Goal: Task Accomplishment & Management: Manage account settings

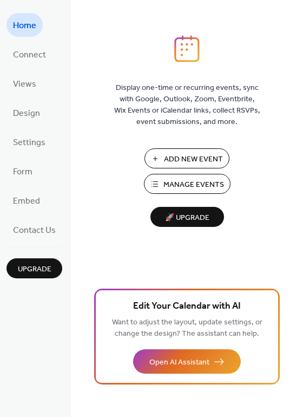
click at [187, 160] on span "Add New Event" at bounding box center [193, 159] width 59 height 11
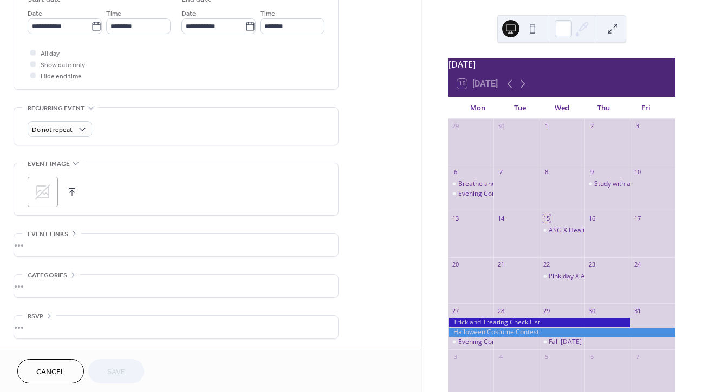
scroll to position [376, 0]
click at [562, 279] on div "Pink day X A2mend" at bounding box center [576, 276] width 57 height 9
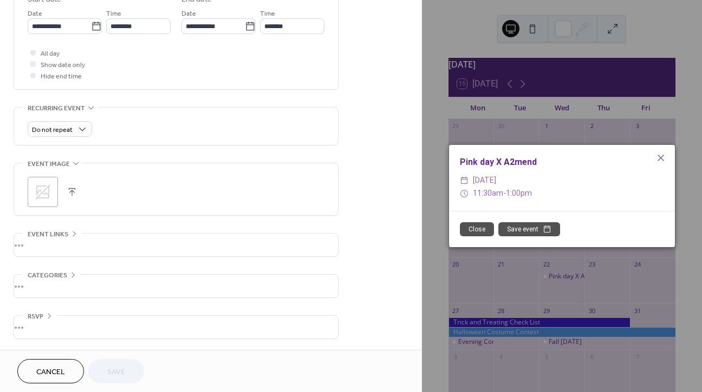
click at [486, 228] on button "Close" at bounding box center [477, 229] width 34 height 14
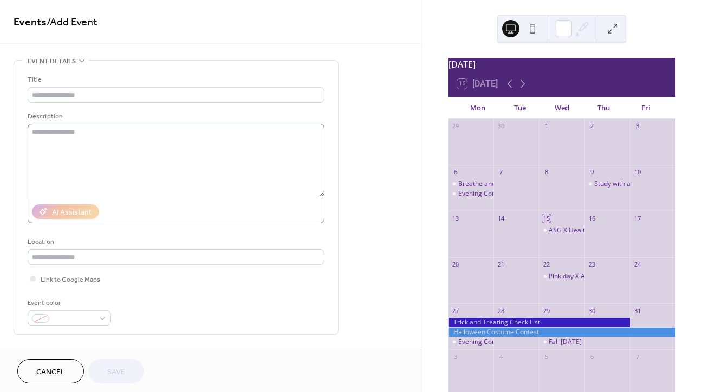
scroll to position [0, 0]
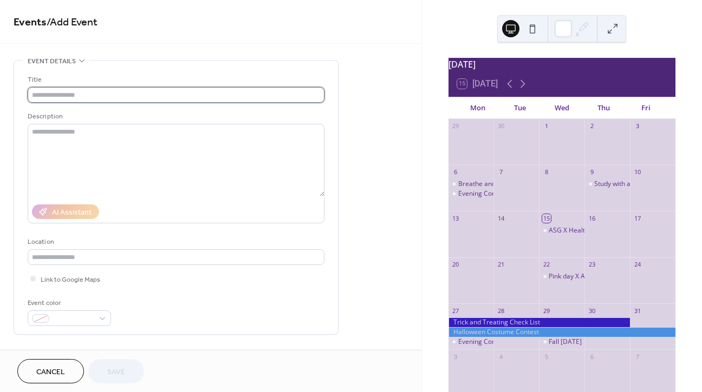
click at [82, 101] on input "text" at bounding box center [176, 95] width 297 height 16
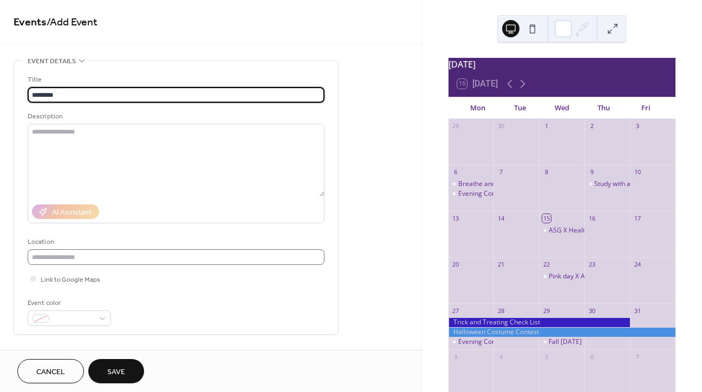
scroll to position [35, 0]
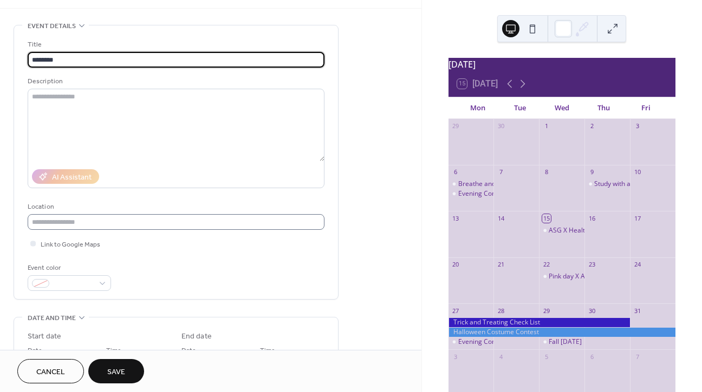
type input "********"
click at [103, 228] on input "text" at bounding box center [176, 222] width 297 height 16
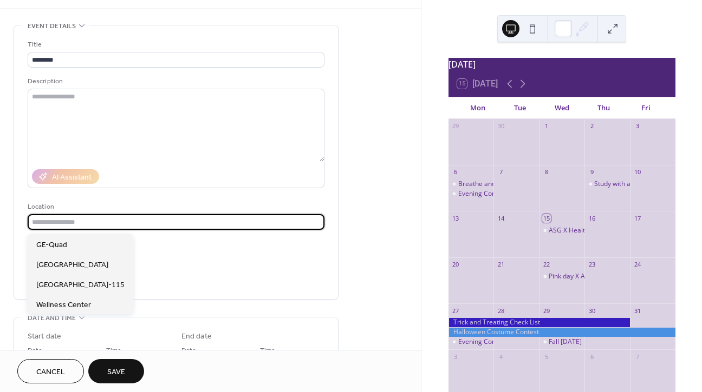
click at [207, 236] on div "Title ******** Description AI Assistant Location Link to Google Maps Event color" at bounding box center [176, 165] width 297 height 252
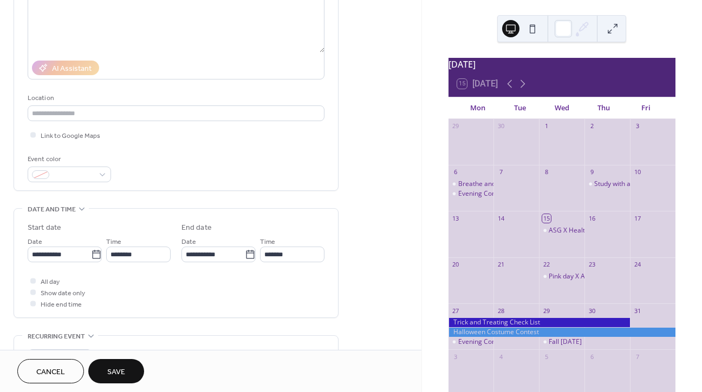
scroll to position [155, 0]
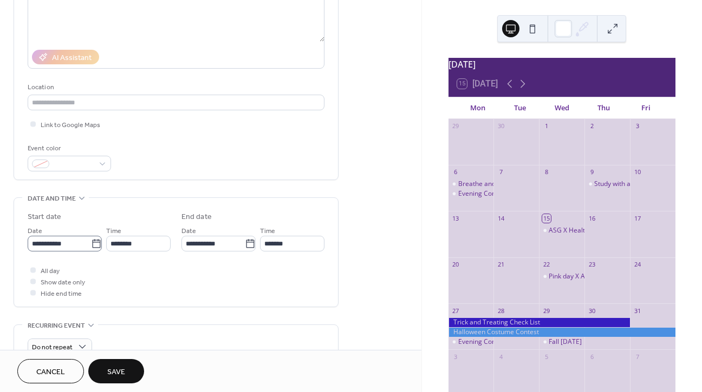
click at [93, 245] on icon at bounding box center [96, 243] width 8 height 9
click at [91, 245] on input "**********" at bounding box center [59, 244] width 63 height 16
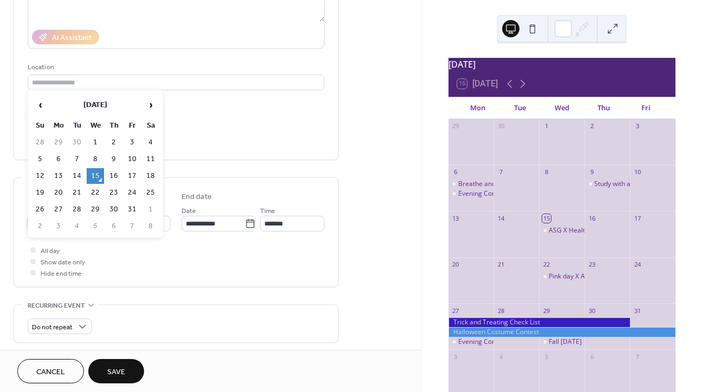
scroll to position [179, 0]
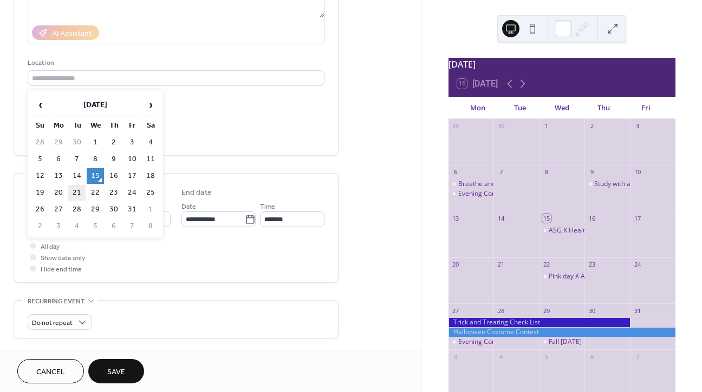
click at [76, 187] on td "21" at bounding box center [76, 193] width 17 height 16
type input "**********"
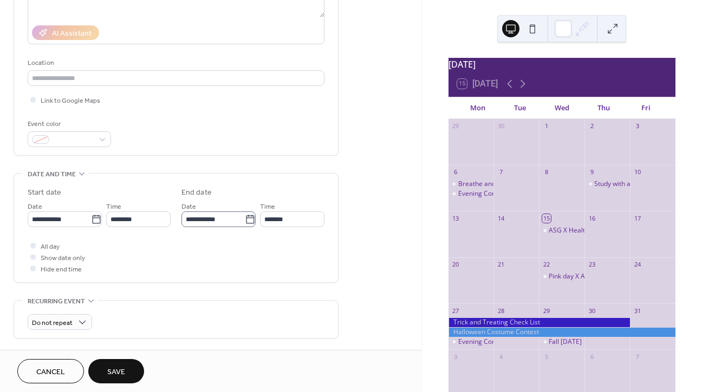
click at [247, 221] on icon at bounding box center [250, 219] width 11 height 11
click at [245, 221] on input "**********" at bounding box center [212, 220] width 63 height 16
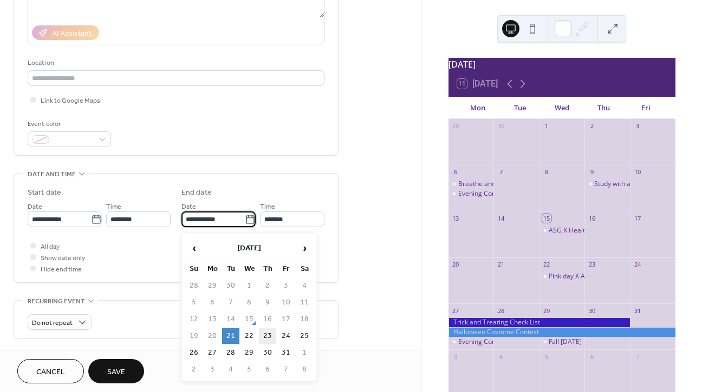
click at [263, 339] on td "23" at bounding box center [267, 337] width 17 height 16
type input "**********"
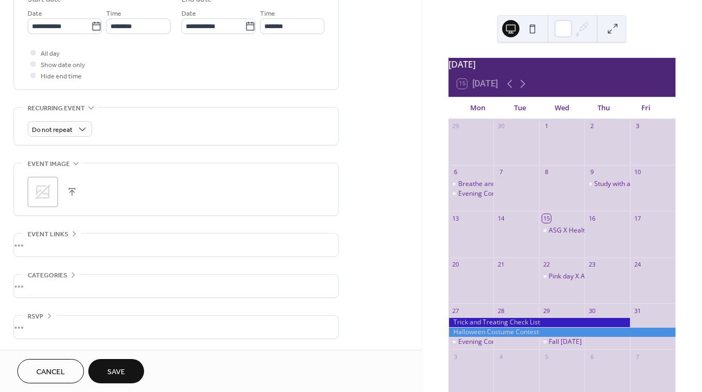
scroll to position [376, 0]
click at [124, 368] on span "Save" at bounding box center [116, 372] width 18 height 11
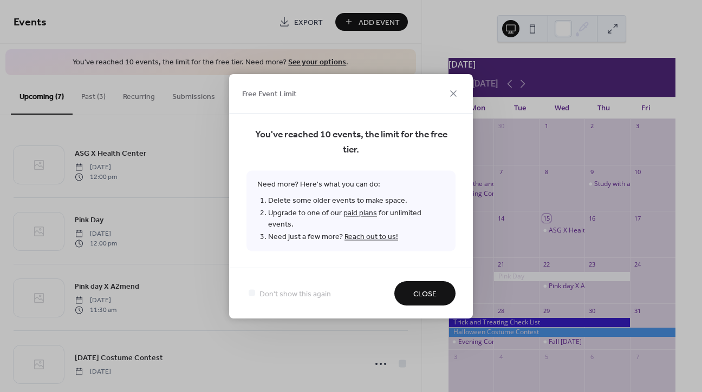
click at [421, 289] on span "Close" at bounding box center [424, 294] width 23 height 11
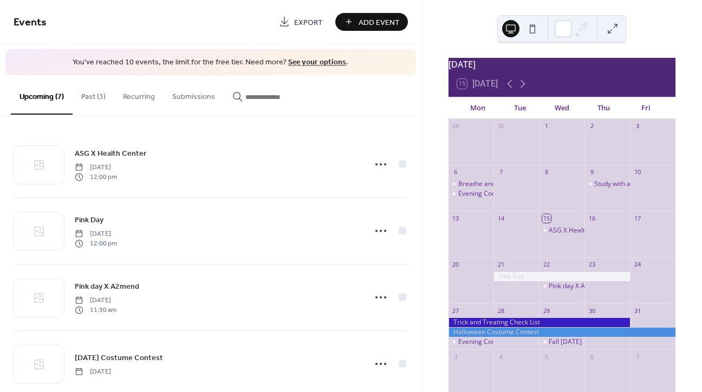
click at [105, 95] on button "Past (3)" at bounding box center [94, 94] width 42 height 38
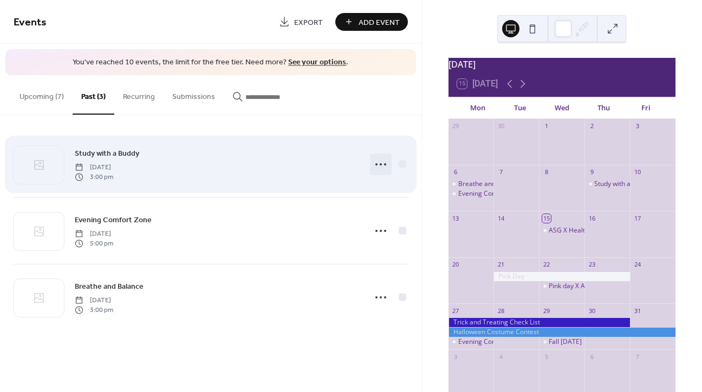
click at [378, 167] on icon at bounding box center [380, 164] width 17 height 17
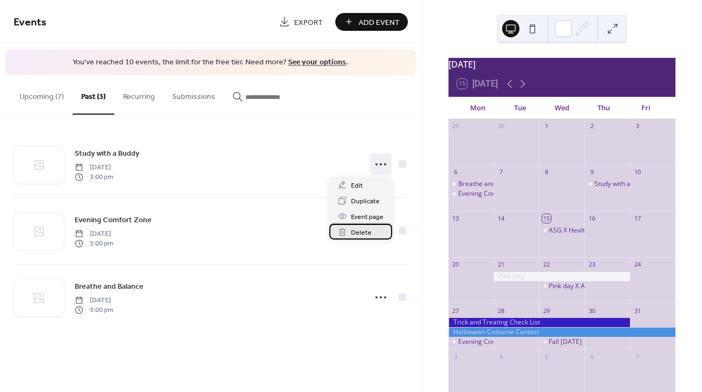
click at [356, 235] on span "Delete" at bounding box center [361, 232] width 21 height 11
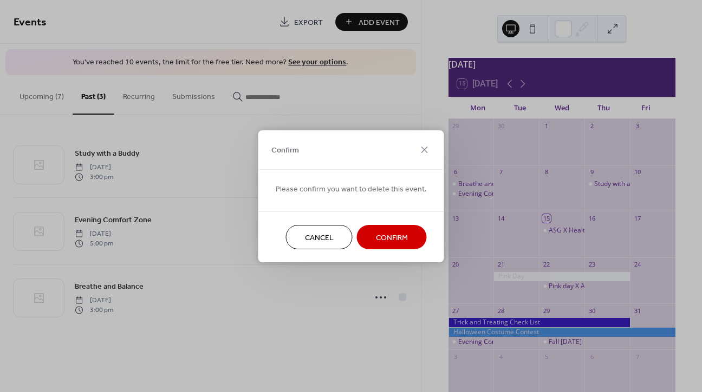
click at [391, 235] on span "Confirm" at bounding box center [392, 237] width 32 height 11
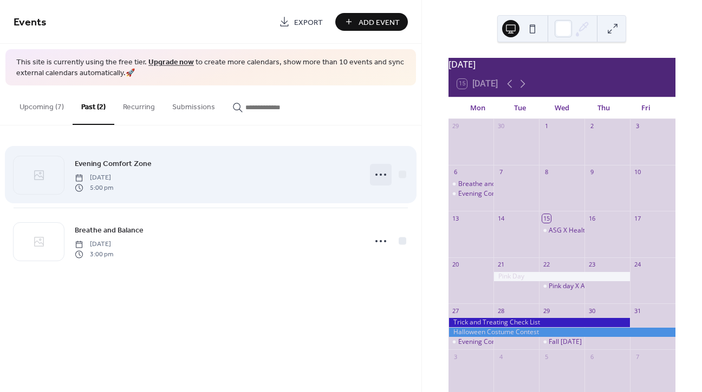
click at [376, 175] on icon at bounding box center [380, 174] width 17 height 17
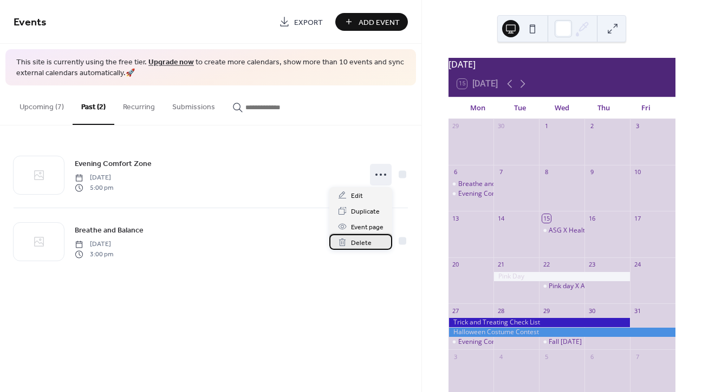
click at [371, 243] on div "Delete" at bounding box center [360, 242] width 63 height 16
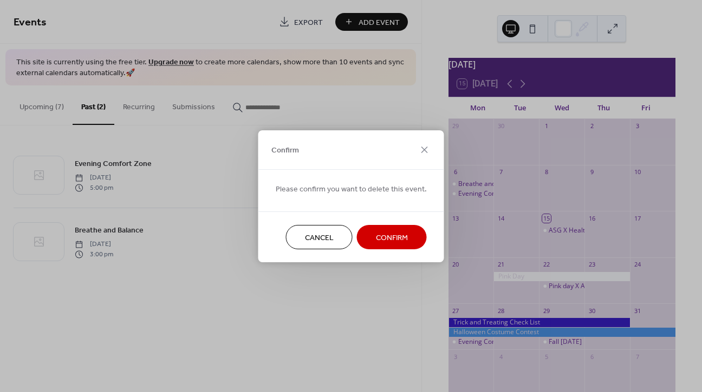
click at [395, 233] on span "Confirm" at bounding box center [392, 237] width 32 height 11
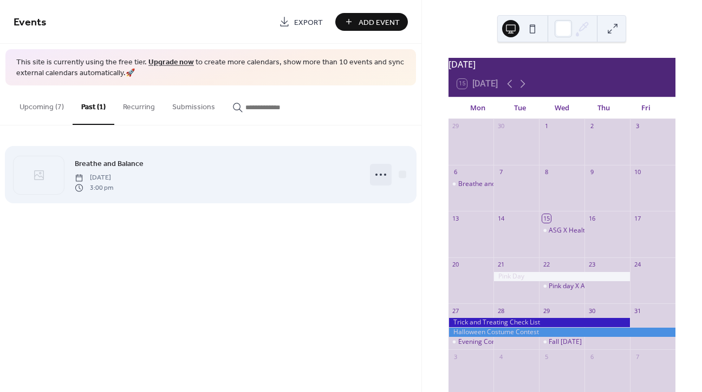
click at [382, 174] on icon at bounding box center [380, 174] width 17 height 17
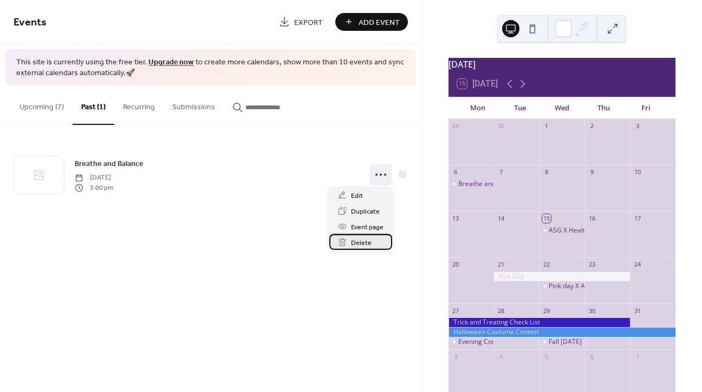
click at [358, 248] on span "Delete" at bounding box center [361, 243] width 21 height 11
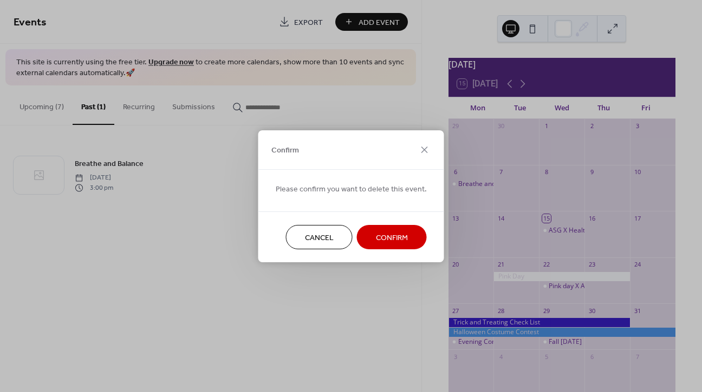
click at [384, 239] on span "Confirm" at bounding box center [392, 237] width 32 height 11
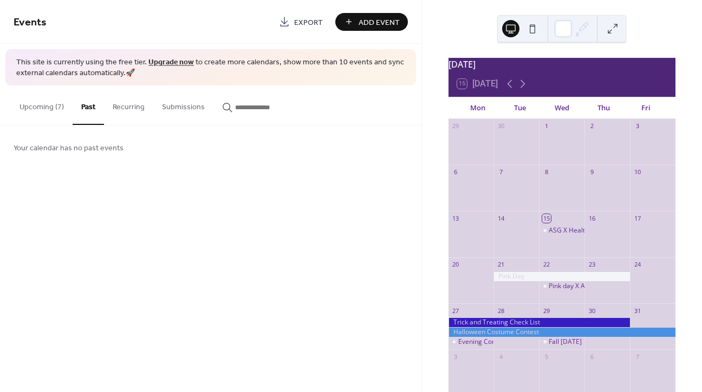
click at [128, 102] on button "Recurring" at bounding box center [128, 105] width 49 height 38
click at [53, 102] on button "Upcoming (7)" at bounding box center [42, 105] width 62 height 38
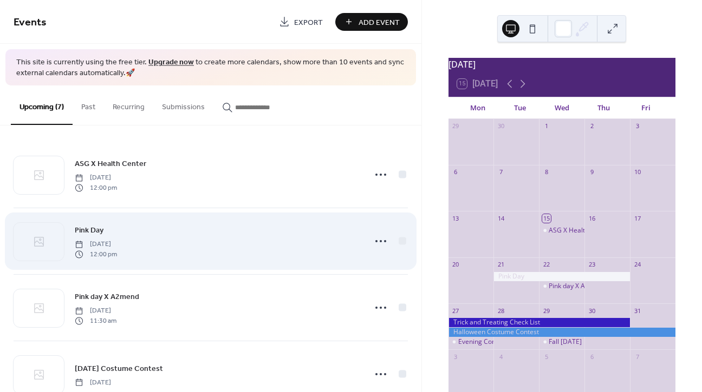
scroll to position [6, 0]
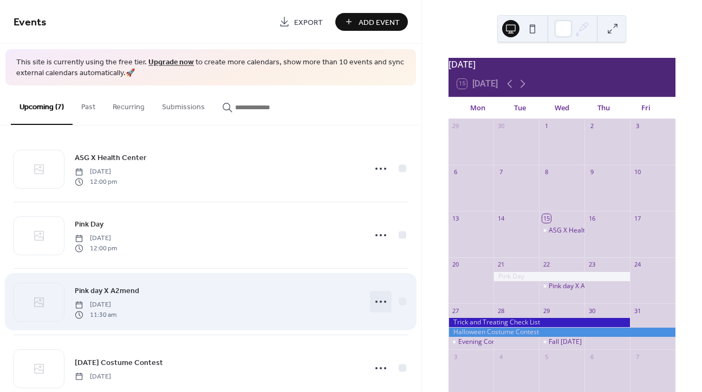
click at [381, 304] on icon at bounding box center [380, 301] width 17 height 17
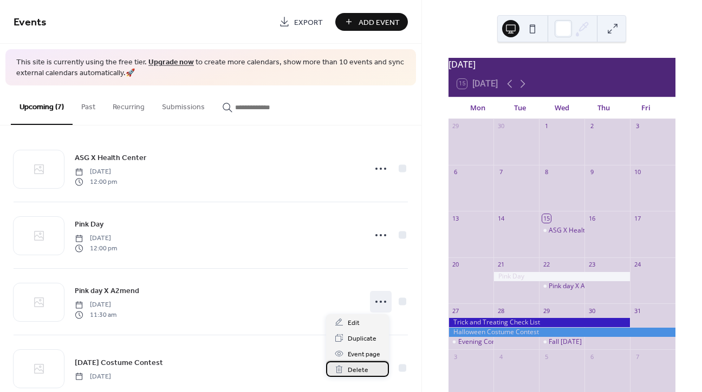
click at [360, 370] on span "Delete" at bounding box center [358, 370] width 21 height 11
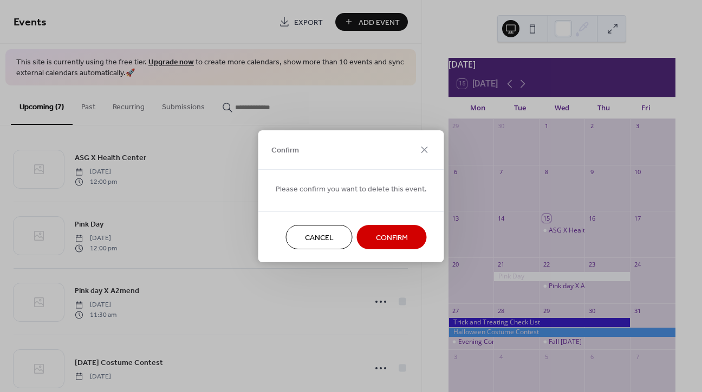
click at [405, 232] on button "Confirm" at bounding box center [392, 237] width 70 height 24
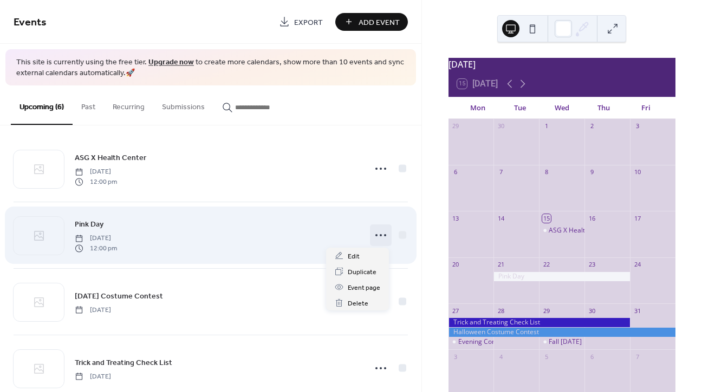
click at [375, 237] on icon at bounding box center [380, 235] width 17 height 17
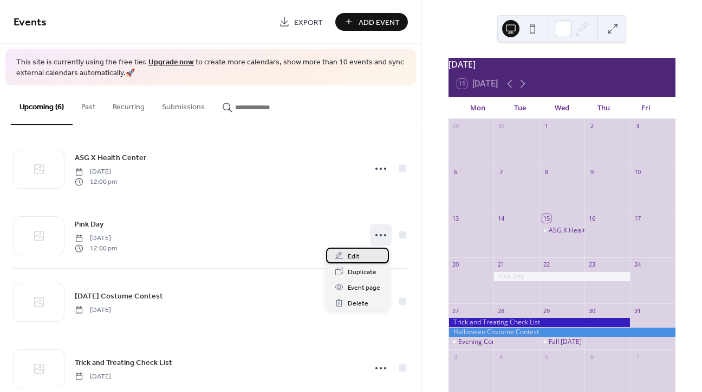
click at [371, 251] on div "Edit" at bounding box center [357, 256] width 63 height 16
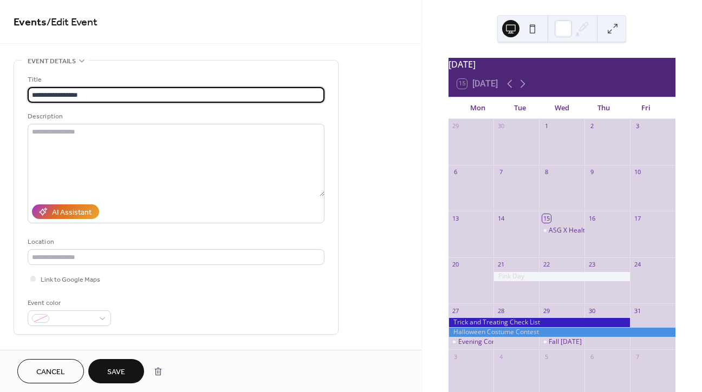
type input "**********"
click at [125, 371] on span "Save" at bounding box center [116, 372] width 18 height 11
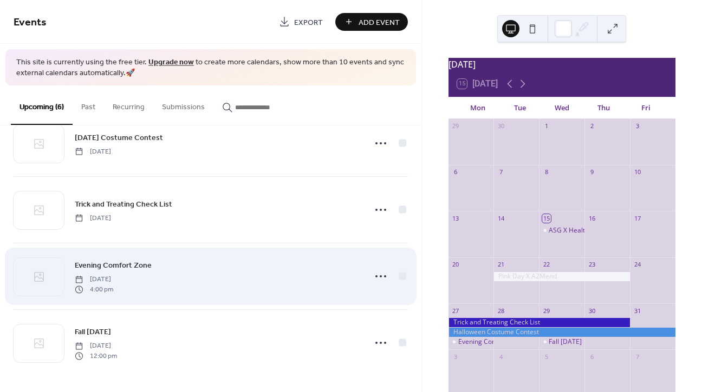
scroll to position [164, 0]
